Goal: Task Accomplishment & Management: Manage account settings

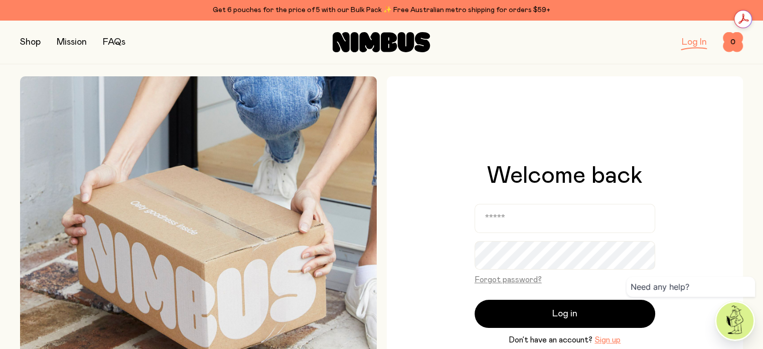
drag, startPoint x: 560, startPoint y: 203, endPoint x: 553, endPoint y: 219, distance: 17.5
click at [553, 219] on div "Welcome back Forgot password? Log in Don’t have an account? Sign up" at bounding box center [565, 255] width 181 height 183
click at [553, 219] on input "email" at bounding box center [565, 218] width 181 height 29
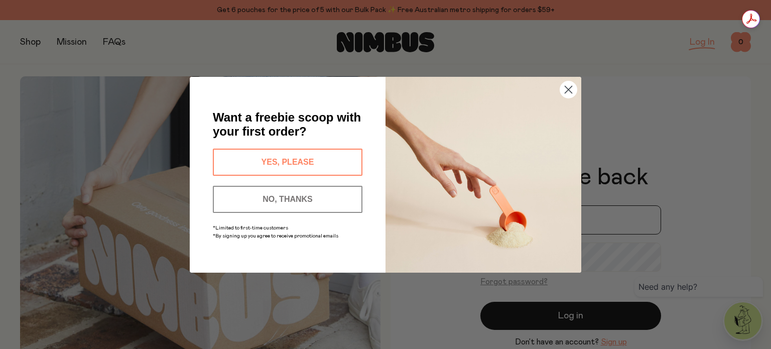
type input "**********"
click at [564, 93] on circle "Close dialog" at bounding box center [568, 89] width 17 height 17
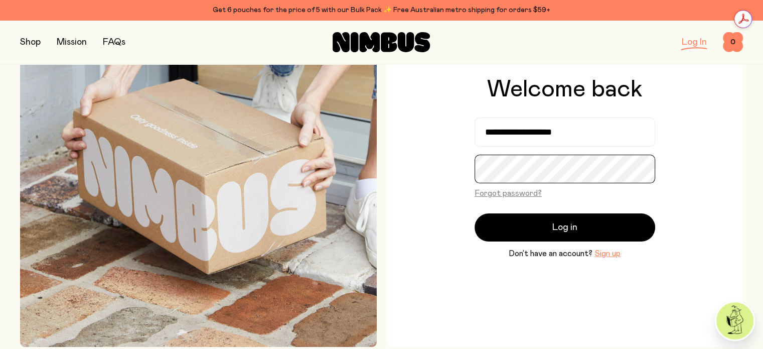
scroll to position [86, 0]
click at [725, 130] on div "**********" at bounding box center [565, 168] width 357 height 357
click at [517, 196] on button "Forgot password?" at bounding box center [508, 193] width 67 height 12
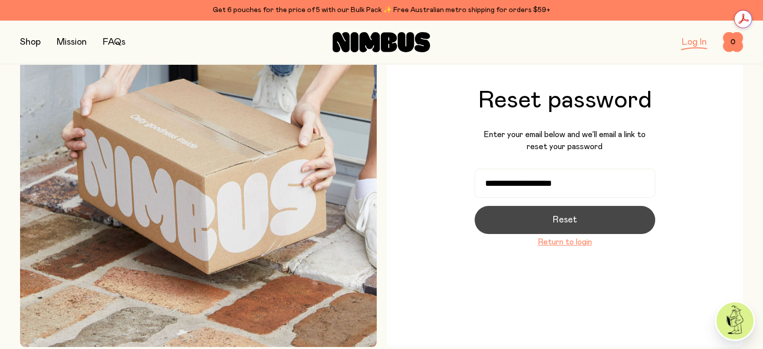
click at [544, 215] on button "Reset" at bounding box center [565, 220] width 181 height 28
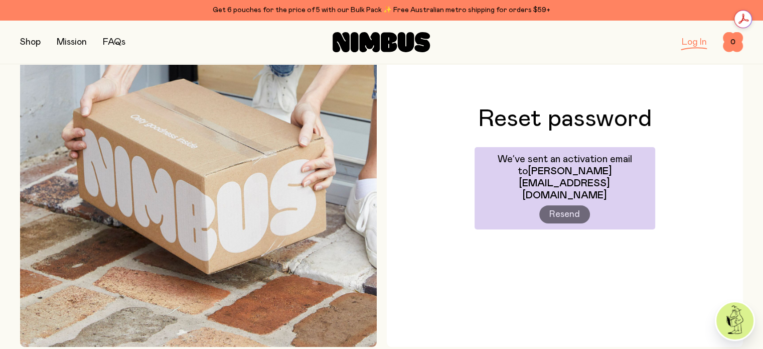
scroll to position [116, 0]
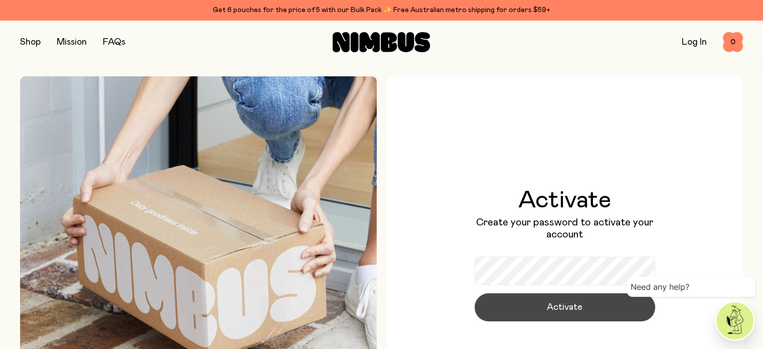
click at [562, 314] on span "Activate" at bounding box center [565, 307] width 36 height 14
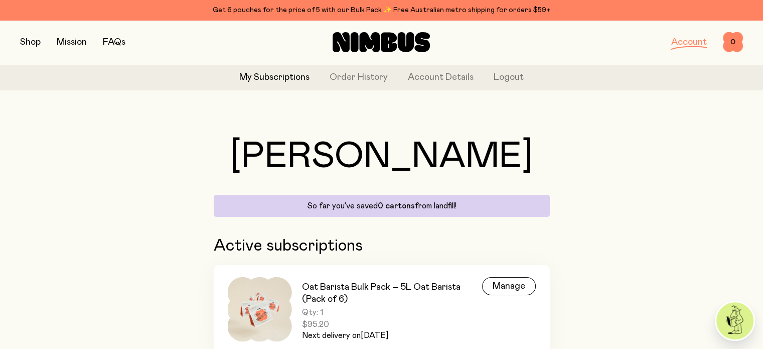
scroll to position [48, 0]
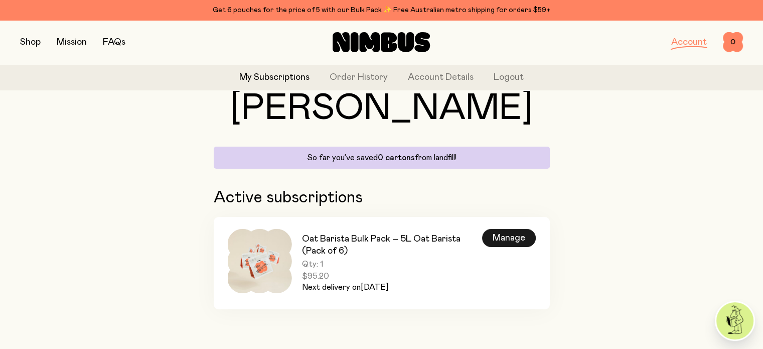
click at [506, 238] on div "Manage" at bounding box center [509, 238] width 54 height 18
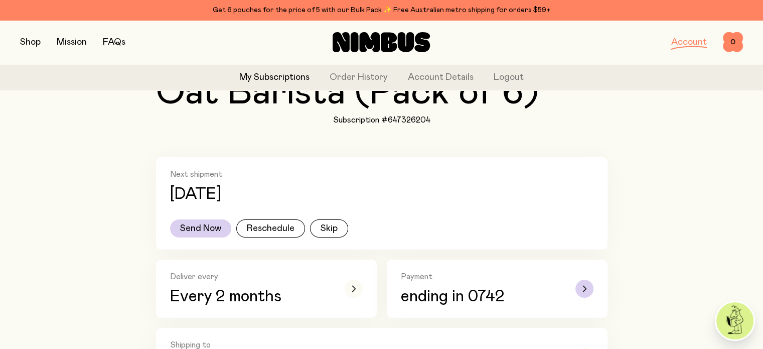
scroll to position [140, 0]
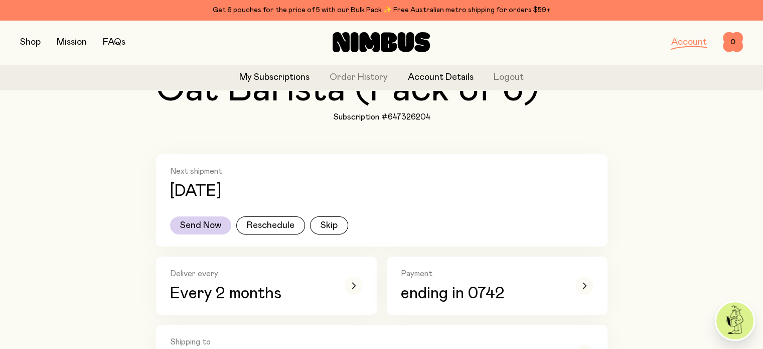
click at [451, 80] on link "Account Details" at bounding box center [441, 78] width 66 height 14
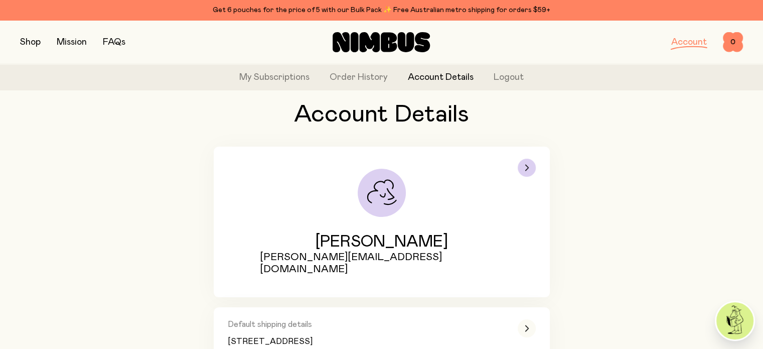
scroll to position [139, 0]
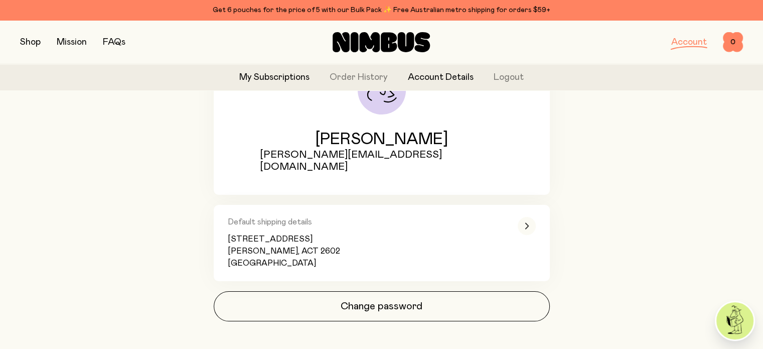
click at [279, 78] on link "My Subscriptions" at bounding box center [274, 78] width 70 height 14
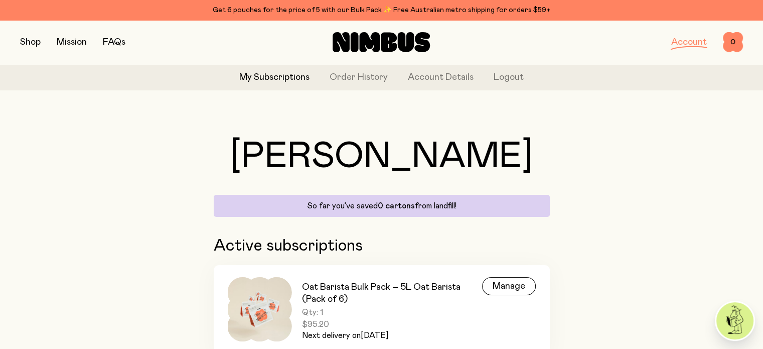
scroll to position [48, 0]
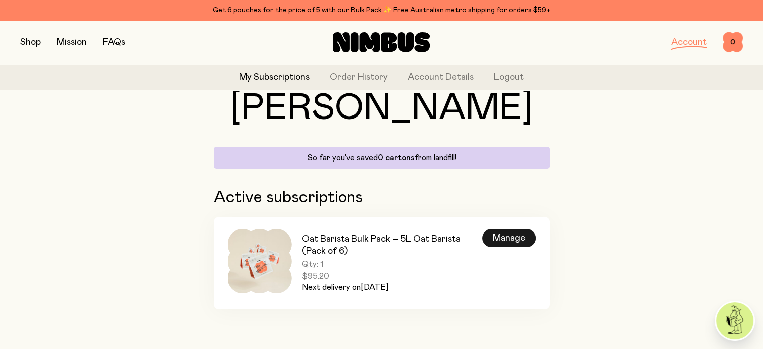
click at [509, 236] on div "Manage" at bounding box center [509, 238] width 54 height 18
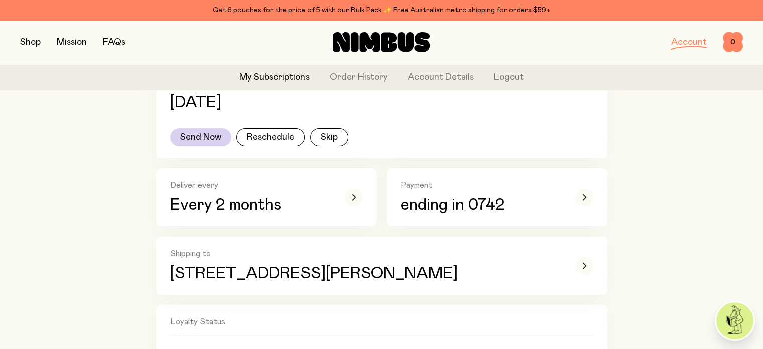
scroll to position [229, 0]
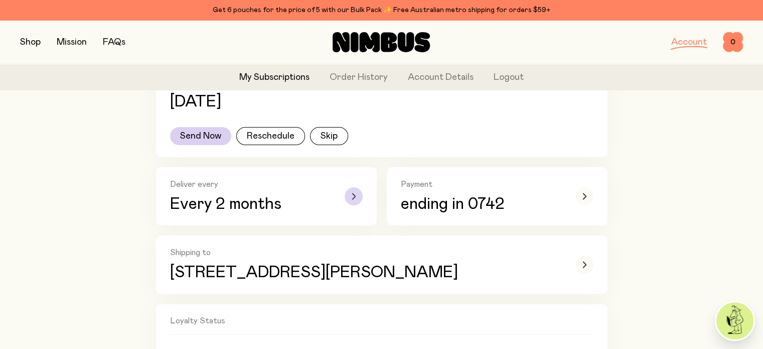
click at [358, 198] on div "button" at bounding box center [354, 196] width 18 height 18
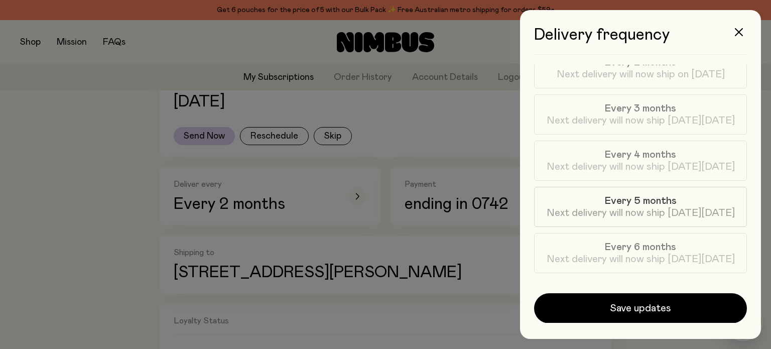
scroll to position [0, 0]
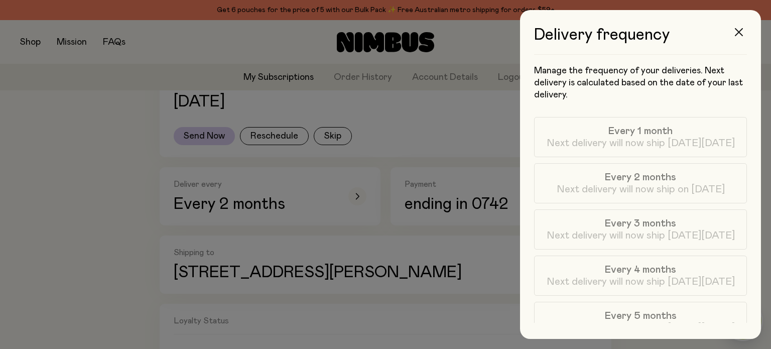
click at [735, 34] on icon "button" at bounding box center [739, 32] width 8 height 8
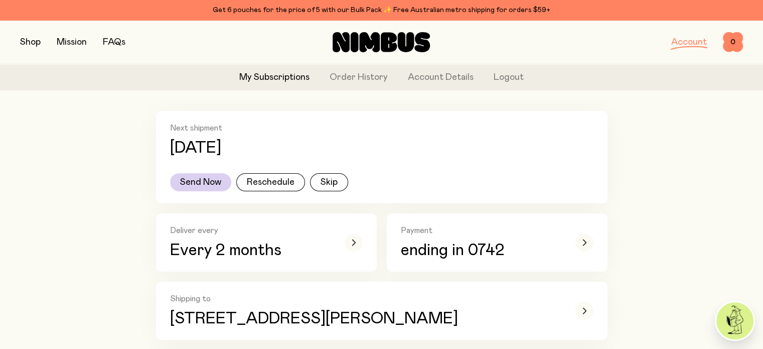
scroll to position [189, 0]
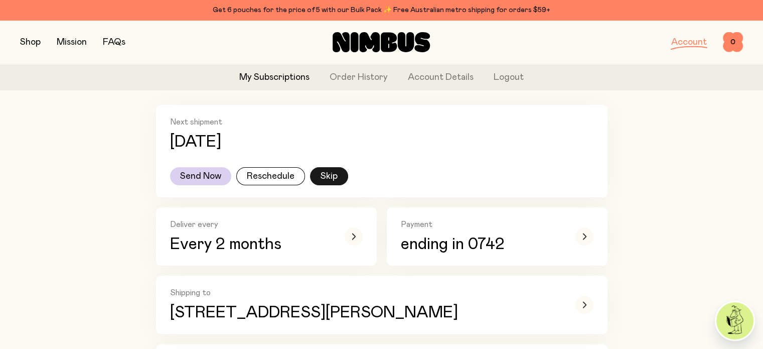
click at [329, 179] on button "Skip" at bounding box center [329, 176] width 38 height 18
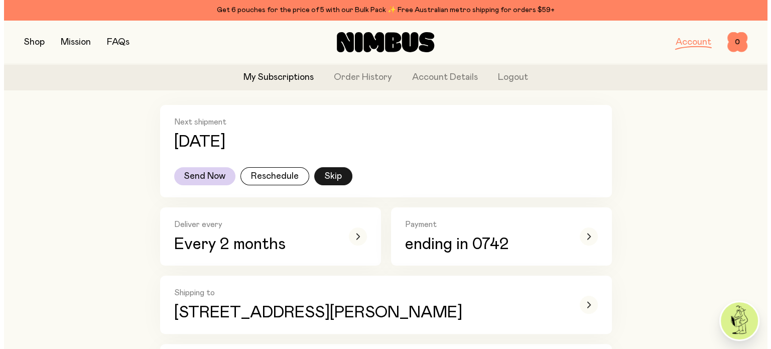
scroll to position [0, 0]
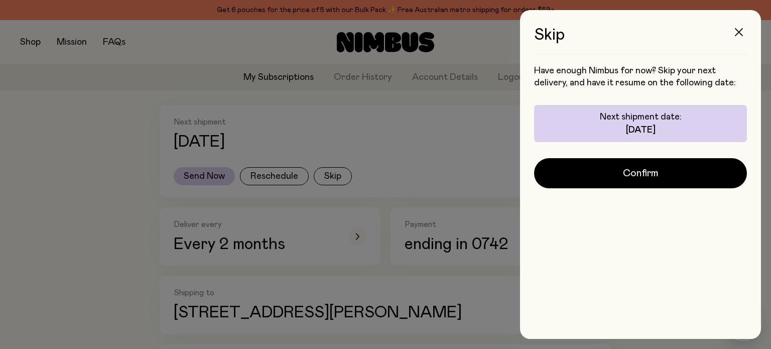
click at [739, 36] on button "button" at bounding box center [739, 32] width 24 height 24
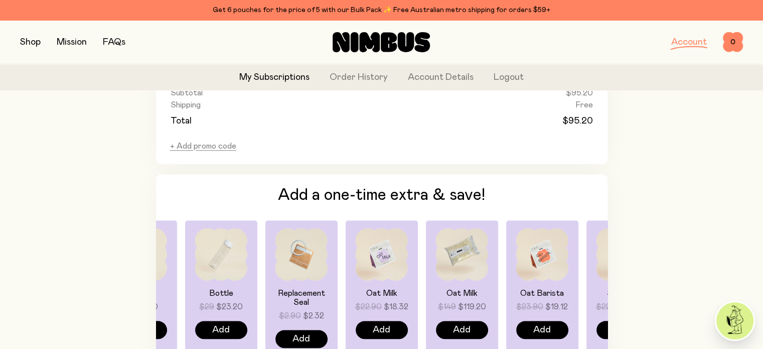
scroll to position [829, 0]
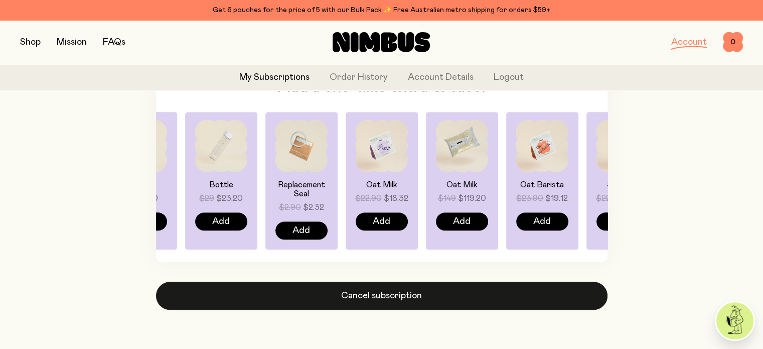
click at [376, 296] on button "Cancel subscription" at bounding box center [382, 296] width 452 height 28
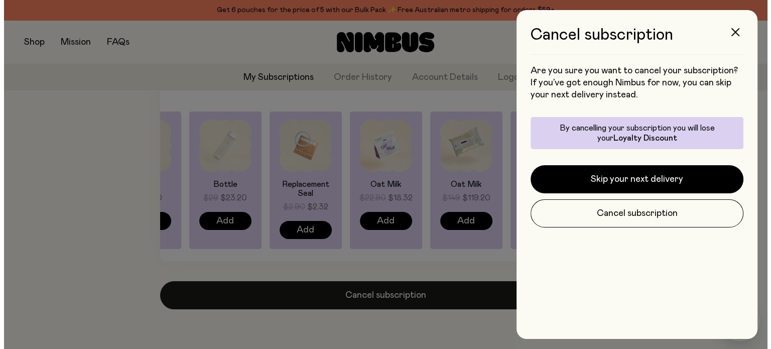
scroll to position [0, 0]
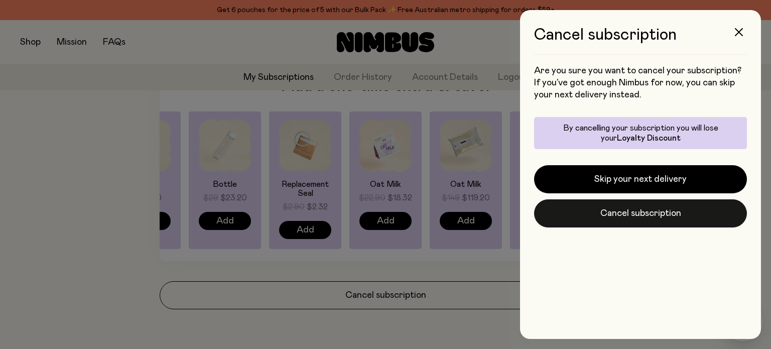
click at [632, 219] on button "Cancel subscription" at bounding box center [640, 213] width 213 height 28
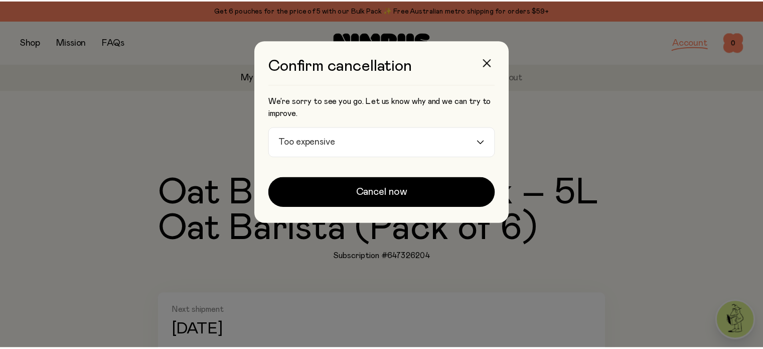
scroll to position [829, 0]
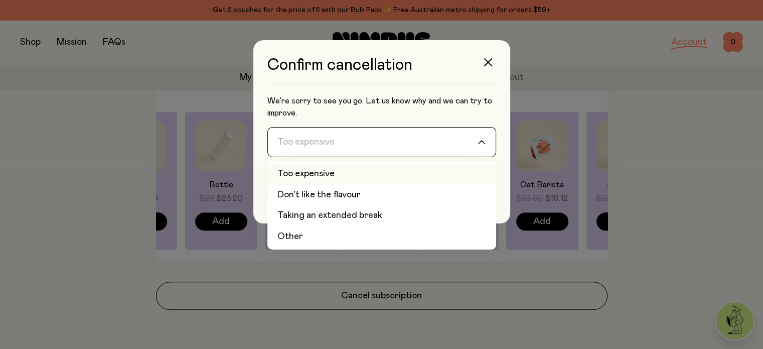
click at [389, 146] on input "Search for option" at bounding box center [375, 141] width 203 height 29
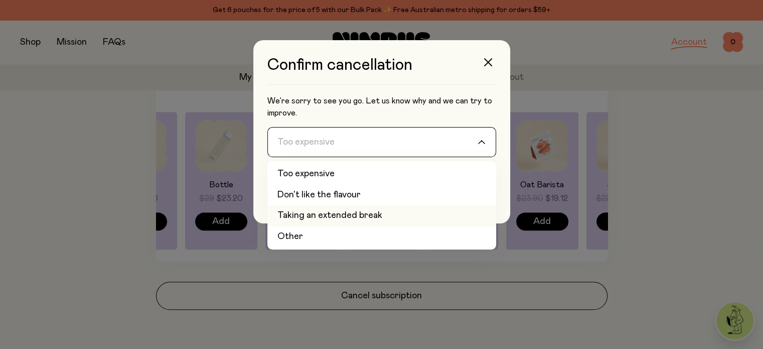
click at [388, 217] on li "Taking an extended break" at bounding box center [382, 215] width 229 height 21
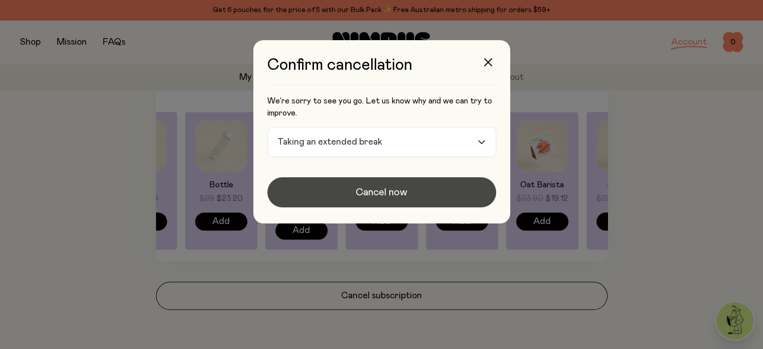
click at [395, 195] on span "Cancel now" at bounding box center [382, 192] width 52 height 14
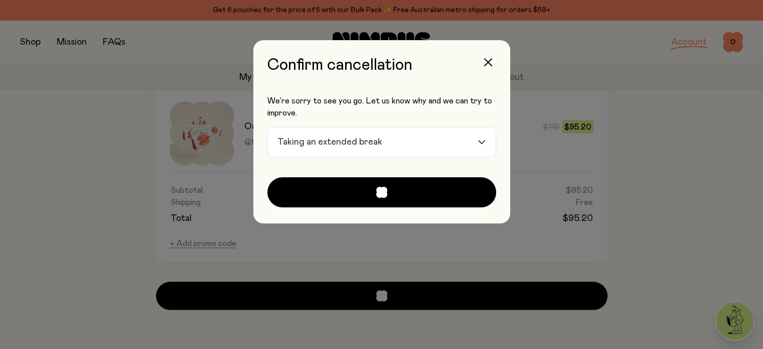
scroll to position [414, 0]
